Goal: Information Seeking & Learning: Learn about a topic

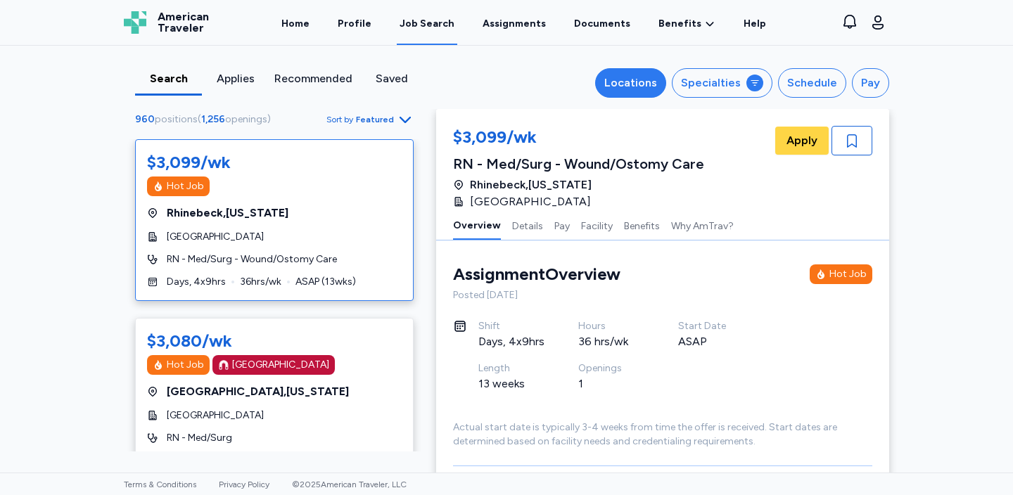
click at [657, 80] on div "Locations" at bounding box center [630, 83] width 53 height 17
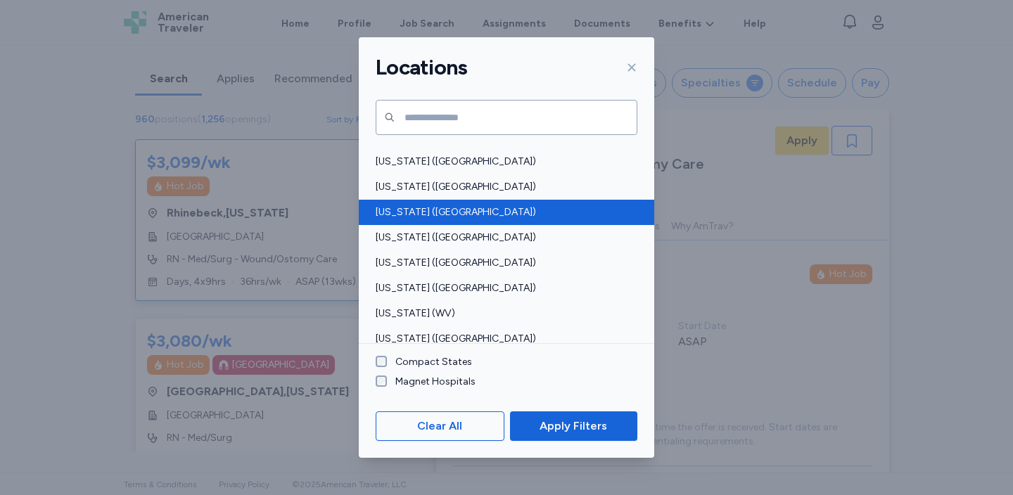
scroll to position [1067, 0]
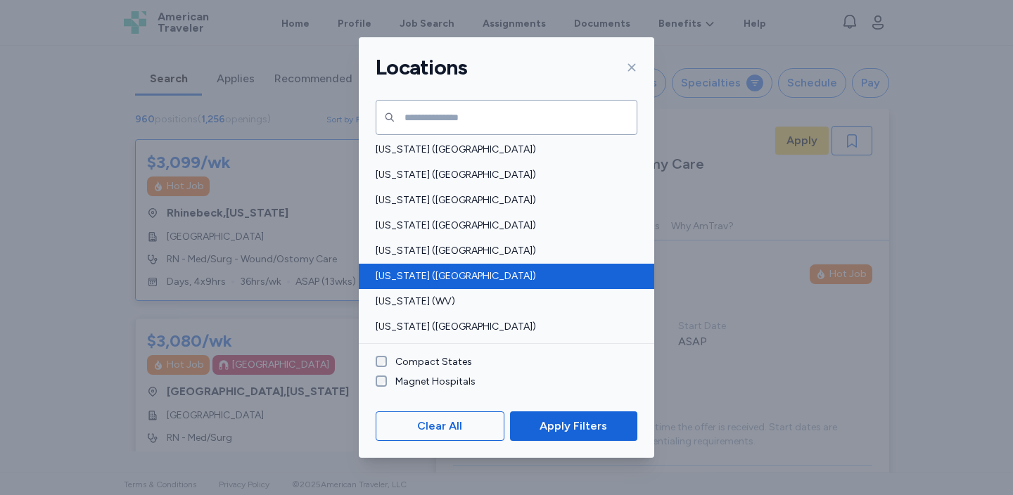
click at [542, 267] on div "[US_STATE] ([GEOGRAPHIC_DATA])" at bounding box center [507, 276] width 296 height 25
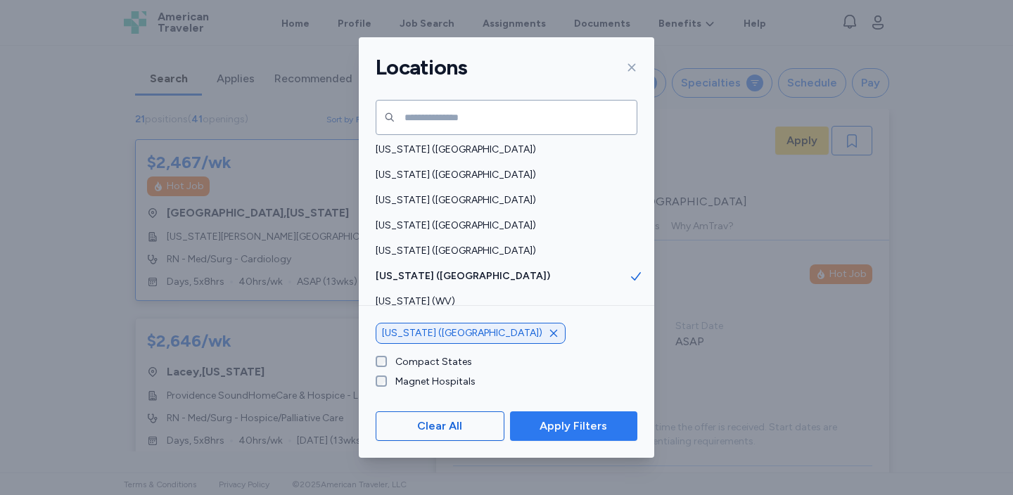
scroll to position [1, 0]
click at [553, 424] on span "Apply Filters" at bounding box center [574, 426] width 68 height 17
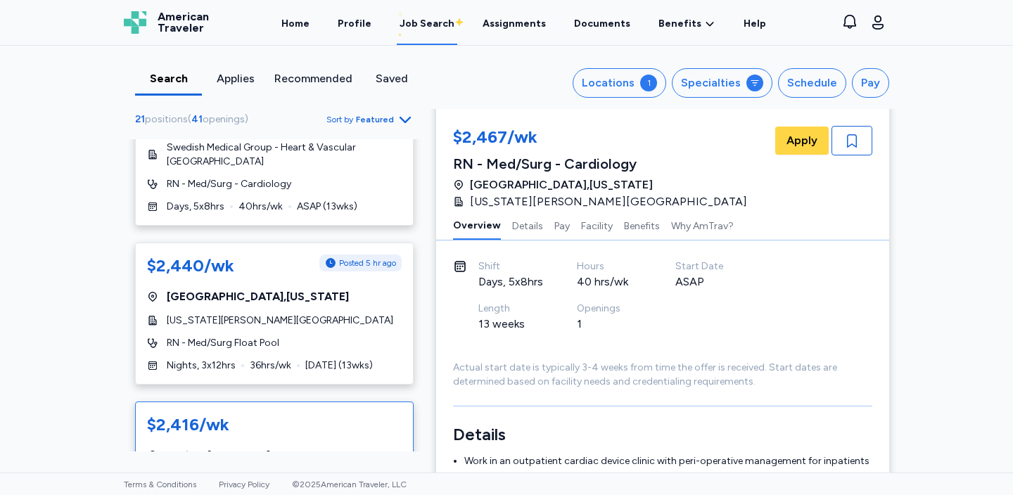
scroll to position [780, 0]
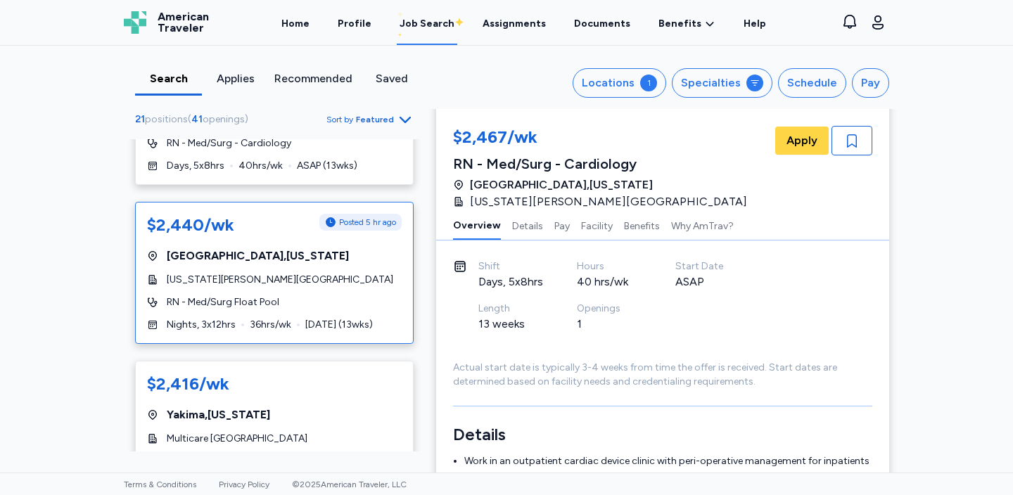
click at [363, 305] on div "RN - Med/Surg Float Pool" at bounding box center [274, 303] width 255 height 14
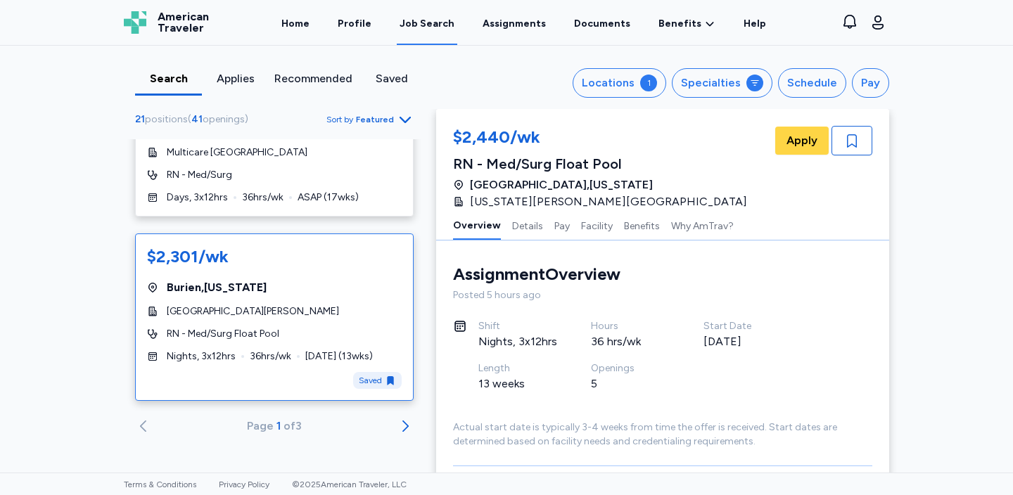
click at [348, 287] on div "Burien , [US_STATE]" at bounding box center [274, 287] width 255 height 17
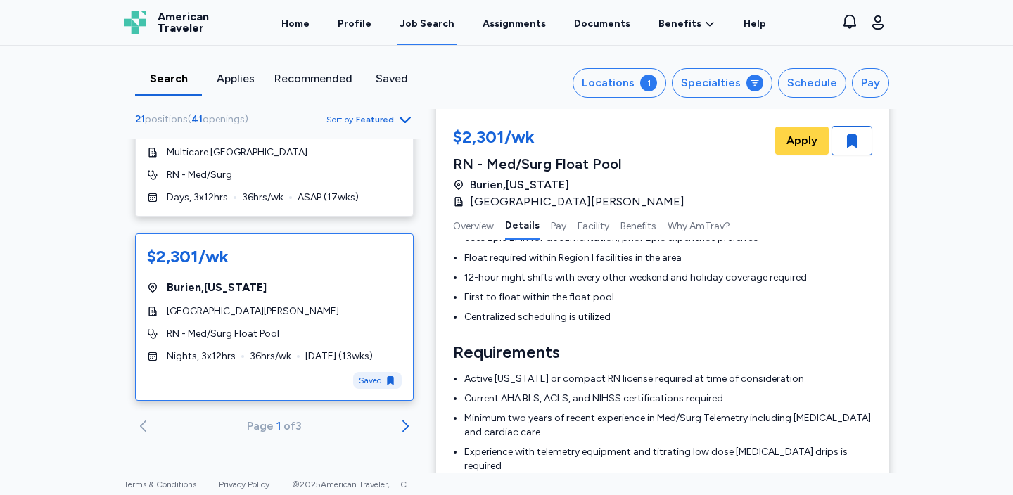
scroll to position [372, 0]
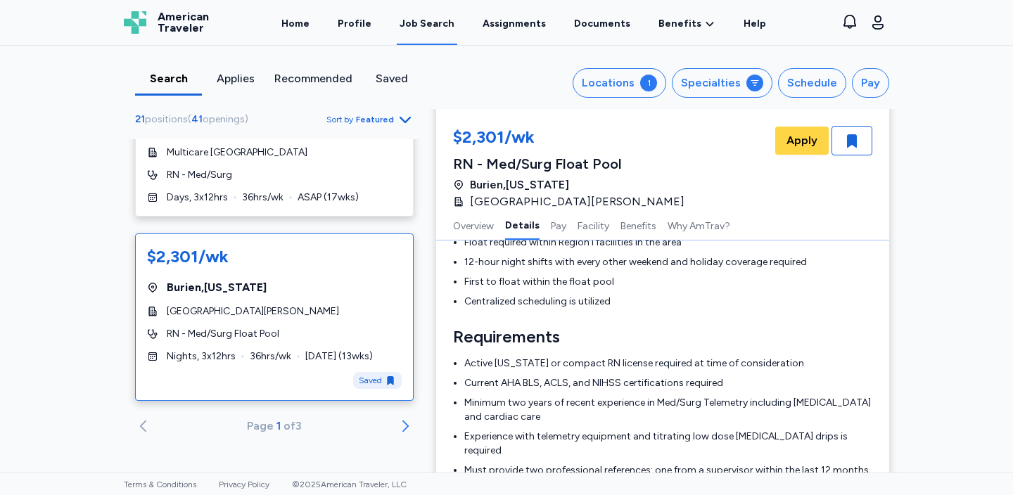
click at [407, 424] on icon "Go to next 10 jobs" at bounding box center [405, 426] width 17 height 17
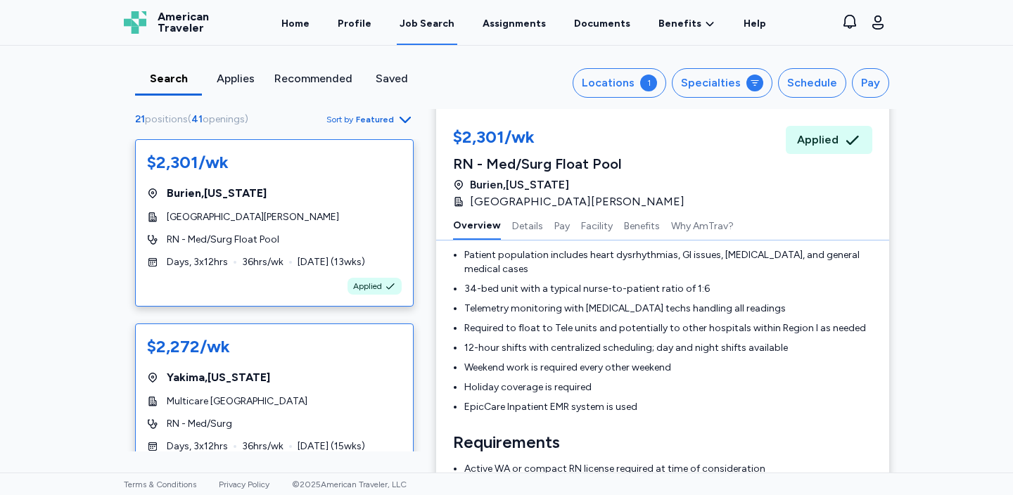
scroll to position [1, 0]
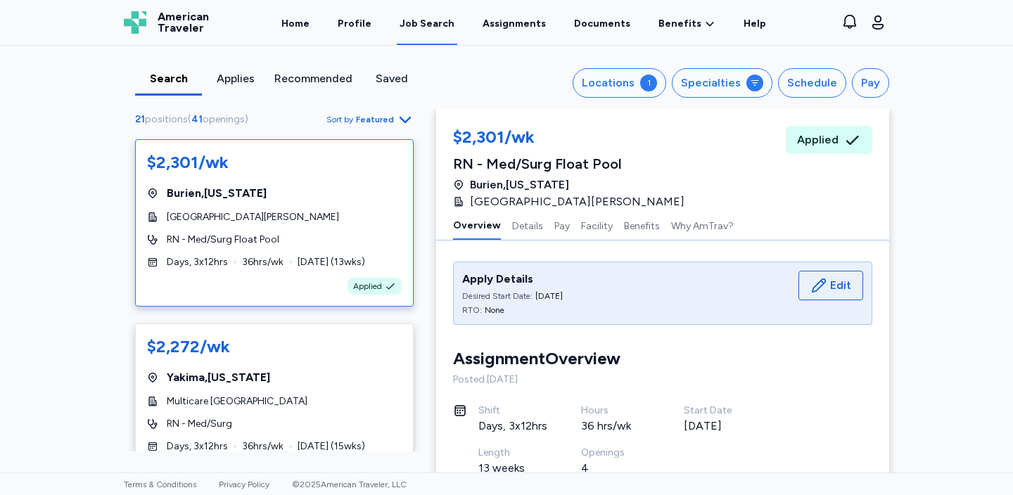
click at [310, 214] on div "[GEOGRAPHIC_DATA][PERSON_NAME]" at bounding box center [274, 217] width 255 height 14
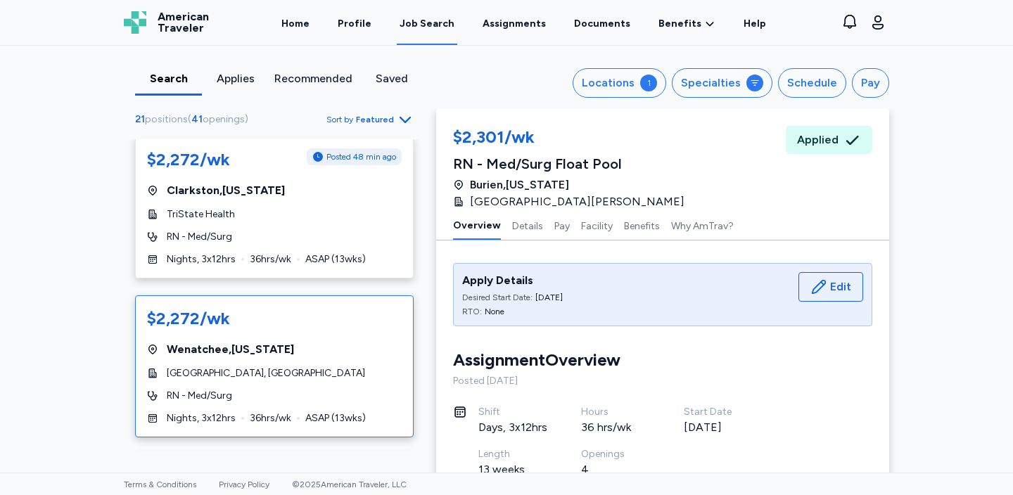
scroll to position [343, 0]
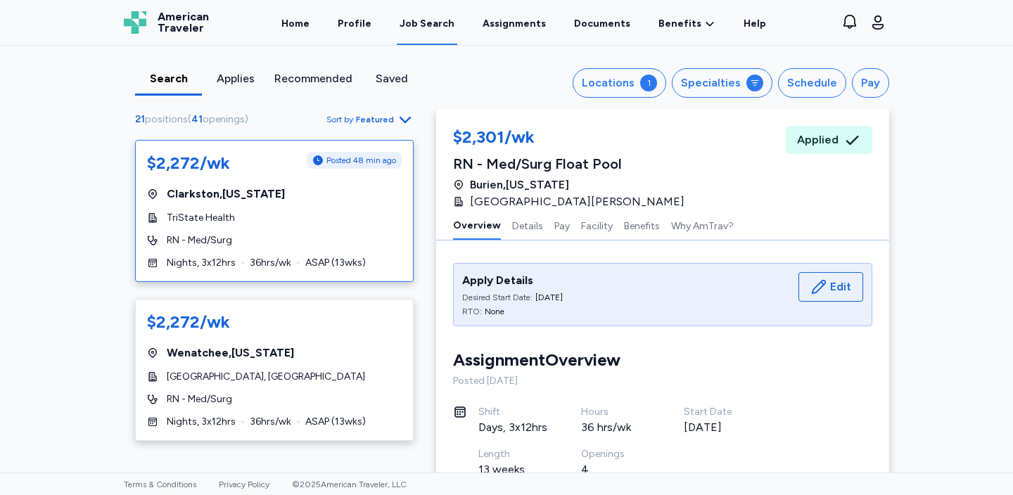
click at [306, 224] on div "TriState Health" at bounding box center [274, 218] width 255 height 14
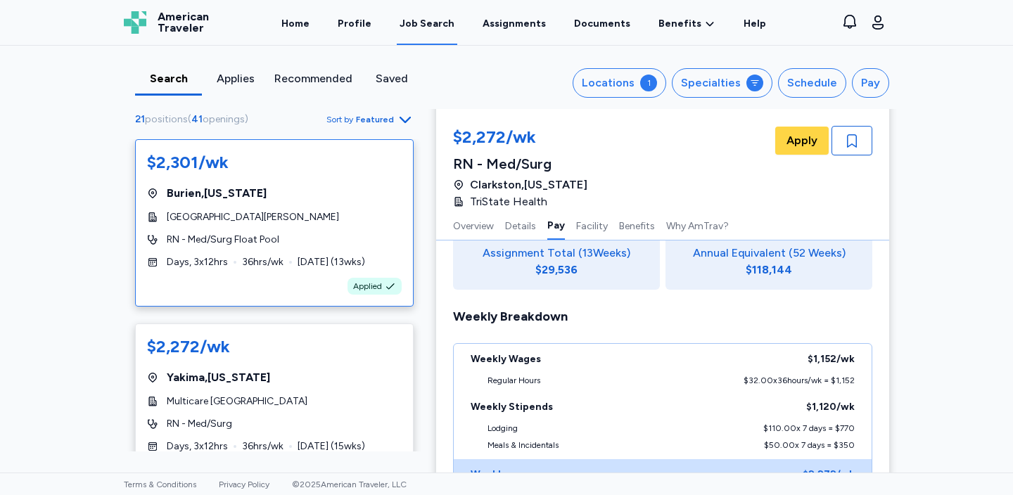
click at [306, 216] on div "[GEOGRAPHIC_DATA][PERSON_NAME]" at bounding box center [274, 217] width 255 height 14
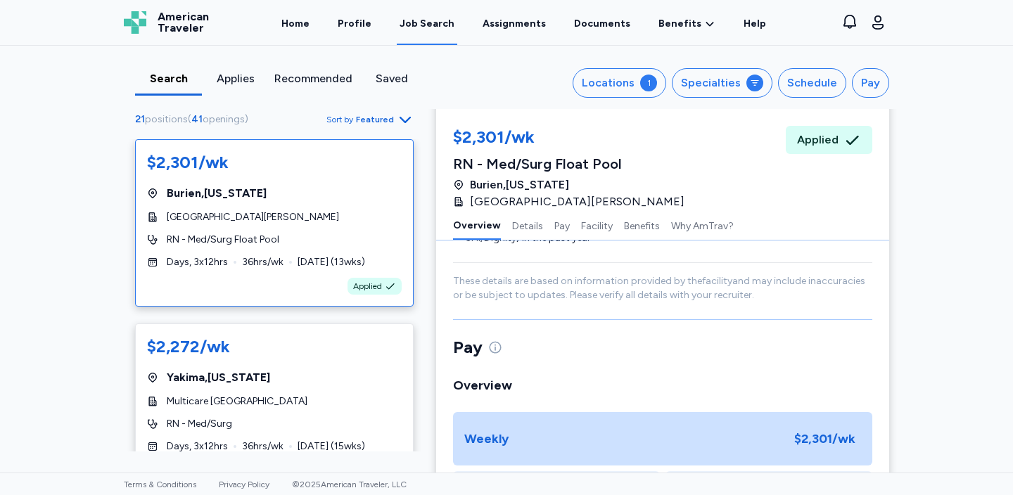
scroll to position [1, 0]
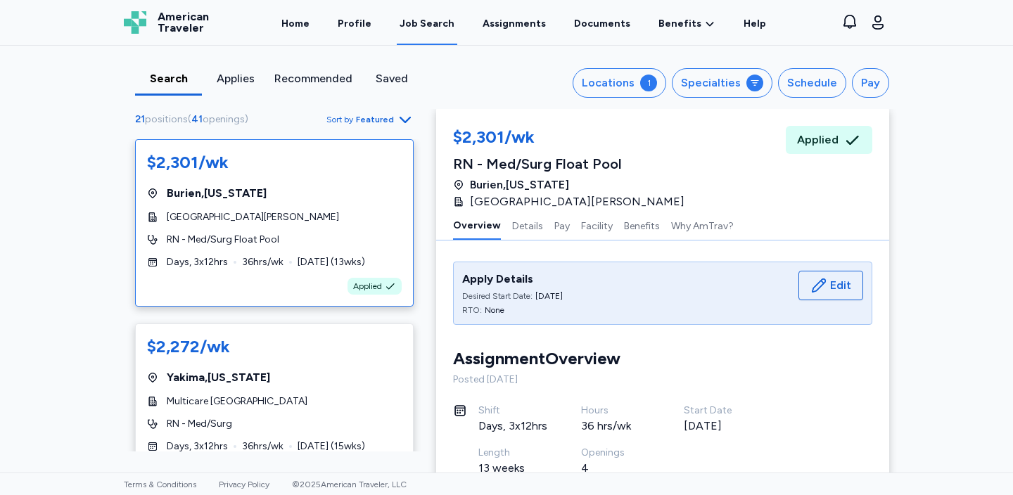
click at [306, 216] on div "[GEOGRAPHIC_DATA][PERSON_NAME]" at bounding box center [274, 217] width 255 height 14
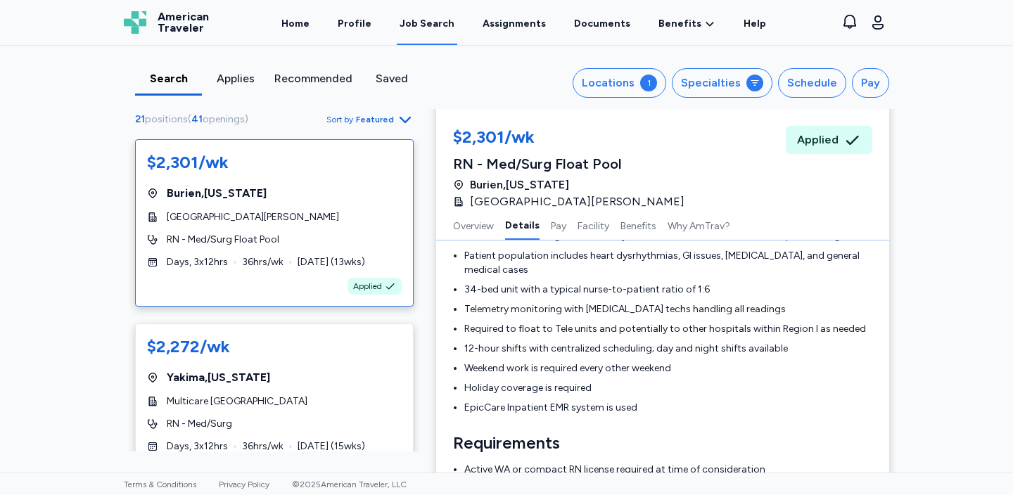
scroll to position [369, 0]
